Goal: Navigation & Orientation: Find specific page/section

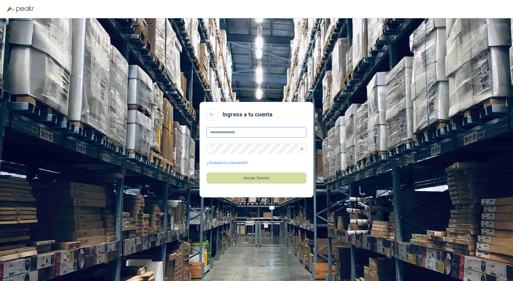
click at [249, 129] on input "text" at bounding box center [257, 132] width 100 height 10
type input "**********"
click at [207, 172] on button "Iniciar Sesión" at bounding box center [257, 177] width 100 height 11
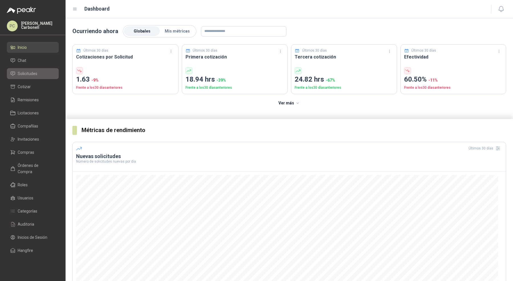
click at [33, 78] on link "Solicitudes" at bounding box center [33, 73] width 52 height 11
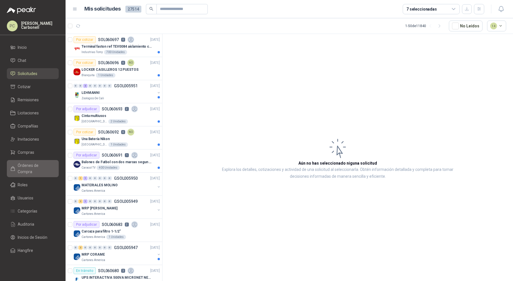
click at [38, 166] on span "Órdenes de Compra" at bounding box center [36, 168] width 36 height 13
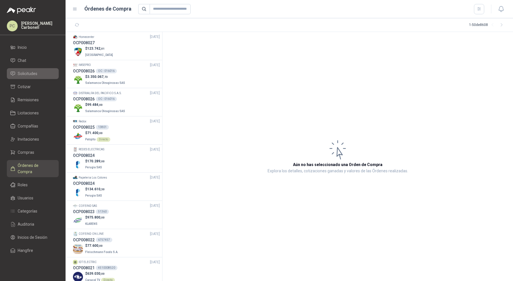
click at [25, 72] on span "Solicitudes" at bounding box center [28, 73] width 20 height 6
